Goal: Check status

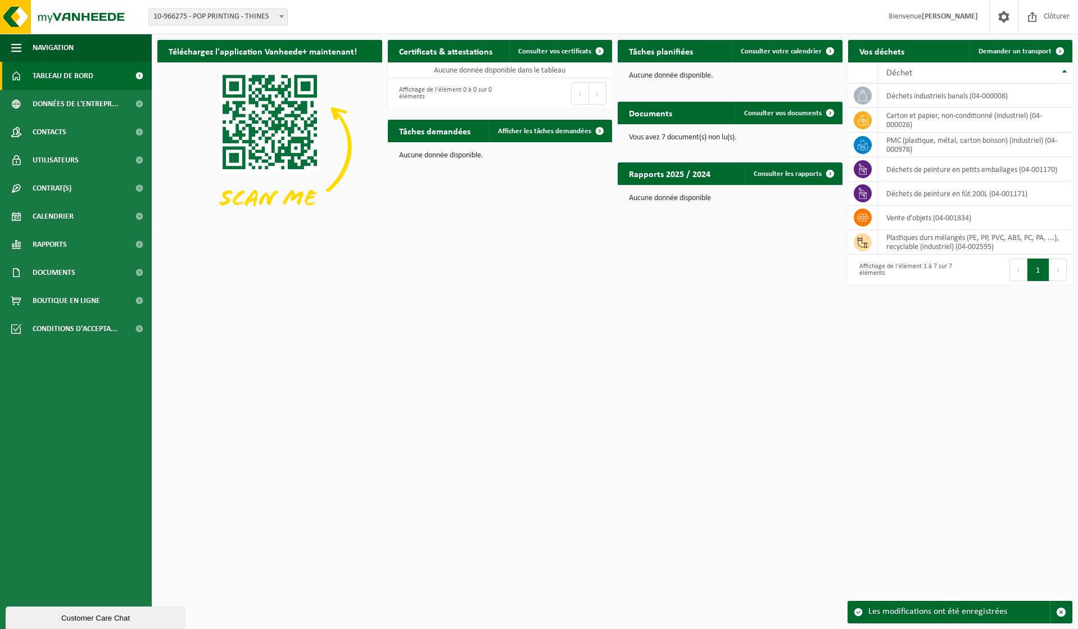
click at [690, 329] on html "Site: 10-966275 - POP PRINTING - THINES 10-966275 - POP PRINTING - THINES Bienv…" at bounding box center [539, 314] width 1078 height 629
click at [546, 133] on span "Afficher les tâches demandées" at bounding box center [544, 131] width 93 height 7
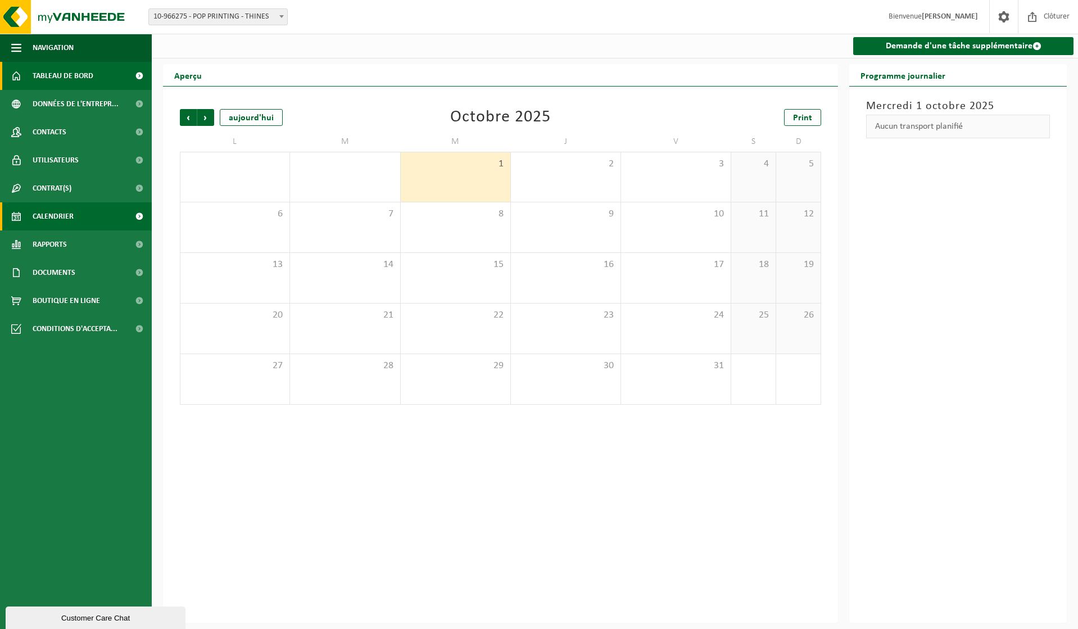
click at [73, 77] on span "Tableau de bord" at bounding box center [63, 76] width 61 height 28
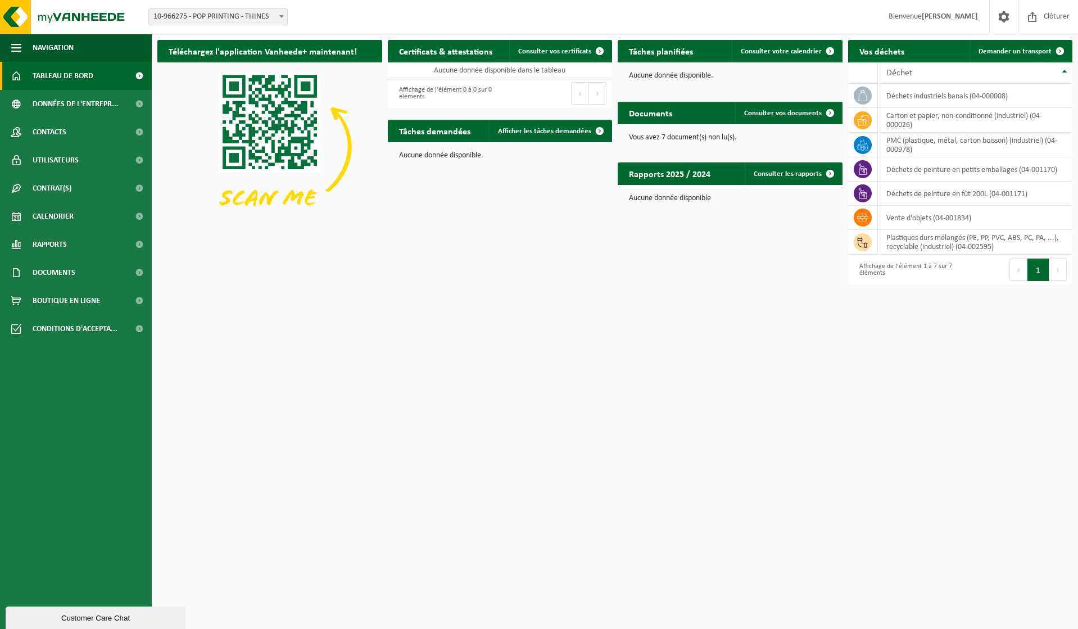
drag, startPoint x: 675, startPoint y: 402, endPoint x: 457, endPoint y: 203, distance: 295.1
click at [669, 392] on html "Site: 10-966275 - POP PRINTING - THINES 10-966275 - POP PRINTING - THINES Bienv…" at bounding box center [539, 314] width 1078 height 629
drag, startPoint x: 560, startPoint y: 371, endPoint x: 423, endPoint y: 195, distance: 223.0
click at [560, 368] on html "Site: 10-966275 - POP PRINTING - THINES 10-966275 - POP PRINTING - THINES Bienv…" at bounding box center [539, 314] width 1078 height 629
click at [347, 297] on html "Site: 10-966275 - POP PRINTING - THINES 10-966275 - POP PRINTING - THINES Bienv…" at bounding box center [539, 314] width 1078 height 629
